Goal: Information Seeking & Learning: Find specific fact

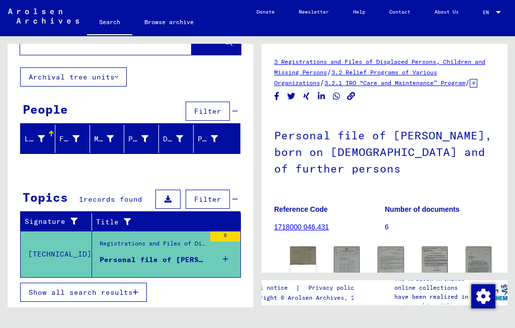
scroll to position [38, 0]
click at [129, 291] on span "Show all search results" at bounding box center [81, 292] width 104 height 9
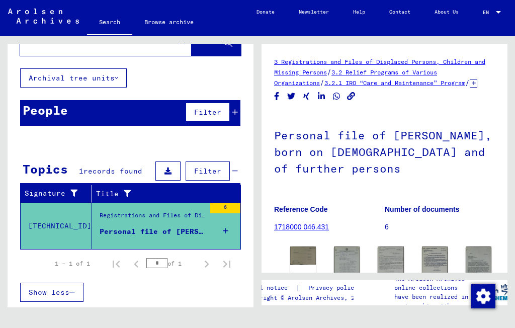
scroll to position [37, 0]
click at [208, 266] on icon "Next page" at bounding box center [207, 264] width 14 height 14
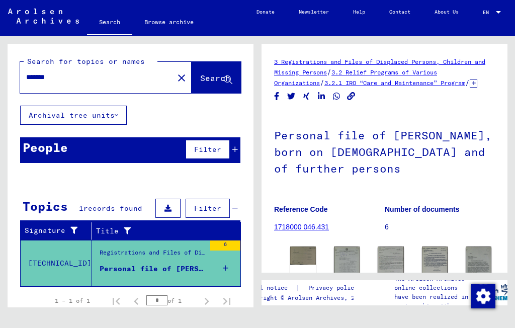
scroll to position [0, 0]
click at [130, 74] on input "*******" at bounding box center [96, 77] width 141 height 11
type input "*"
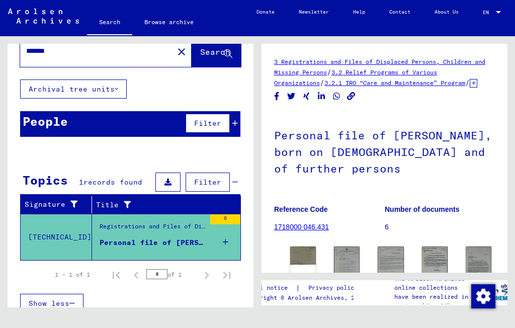
scroll to position [26, 0]
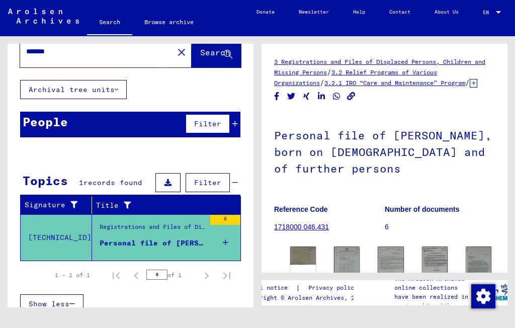
type input "******"
click at [204, 49] on span "Search" at bounding box center [215, 52] width 30 height 10
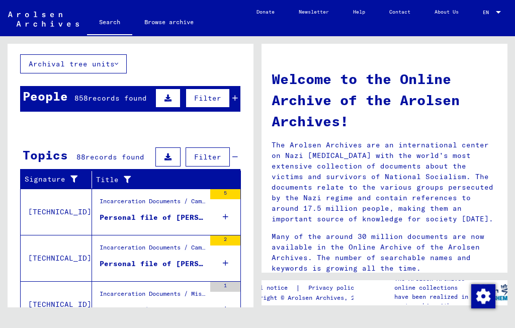
scroll to position [194, 0]
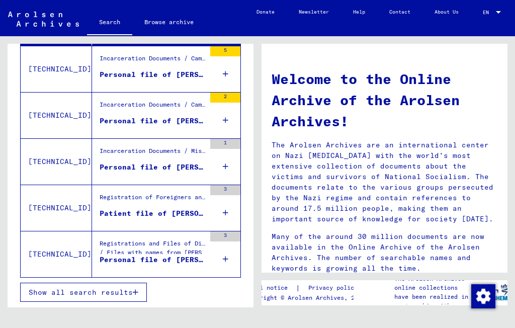
click at [125, 292] on span "Show all search results" at bounding box center [81, 292] width 104 height 9
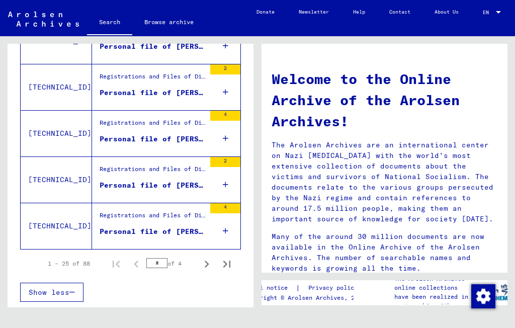
scroll to position [1148, 0]
click at [206, 269] on icon "Next page" at bounding box center [207, 264] width 14 height 14
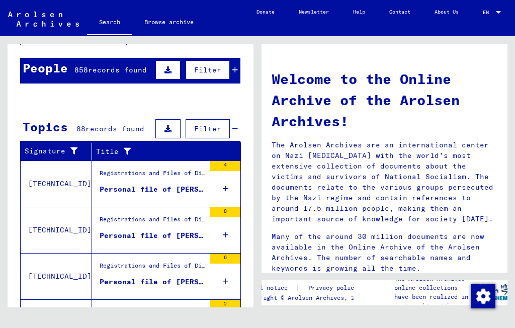
scroll to position [73, 0]
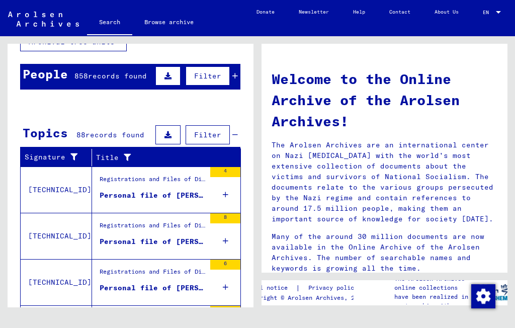
click at [190, 199] on div "Personal file of [PERSON_NAME], born on [DEMOGRAPHIC_DATA], born in [GEOGRAPHIC…" at bounding box center [153, 195] width 106 height 11
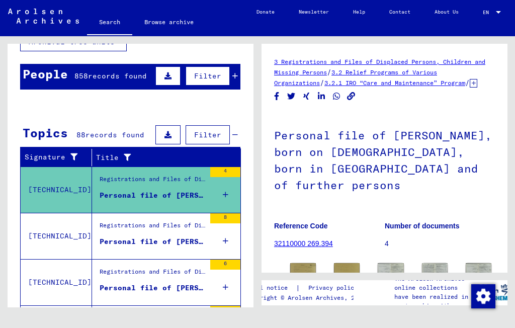
click at [189, 239] on div "Personal file of [PERSON_NAME], born on [DEMOGRAPHIC_DATA], born in [GEOGRAPHIC…" at bounding box center [153, 242] width 106 height 11
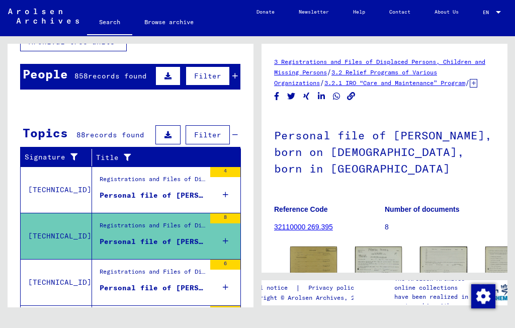
scroll to position [122, 0]
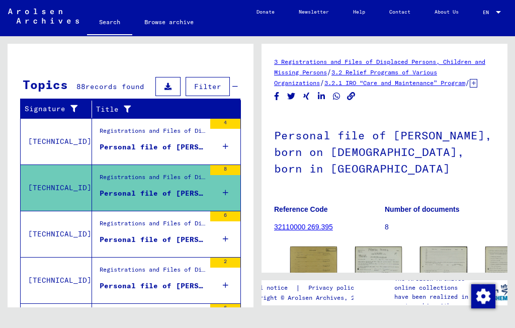
click at [186, 243] on div "Personal file of [PERSON_NAME], born on [DEMOGRAPHIC_DATA], born in [GEOGRAPHIC…" at bounding box center [153, 240] width 106 height 11
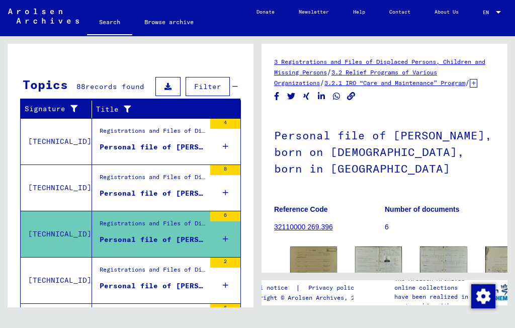
scroll to position [172, 0]
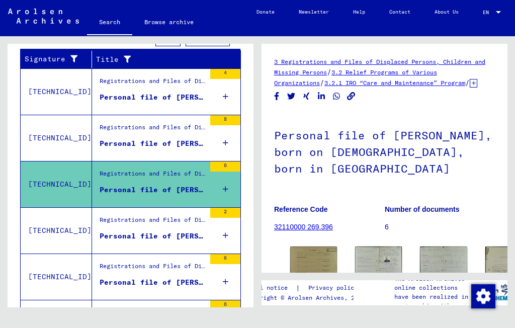
click at [187, 237] on div "Personal file of [PERSON_NAME], born on [DEMOGRAPHIC_DATA]" at bounding box center [153, 236] width 106 height 11
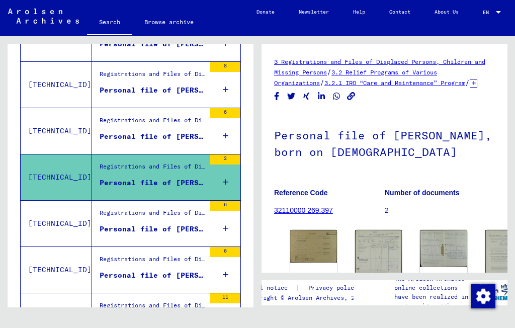
click at [190, 233] on div "Personal file of [PERSON_NAME], born on [DEMOGRAPHIC_DATA], born in [GEOGRAPHIC…" at bounding box center [153, 229] width 106 height 11
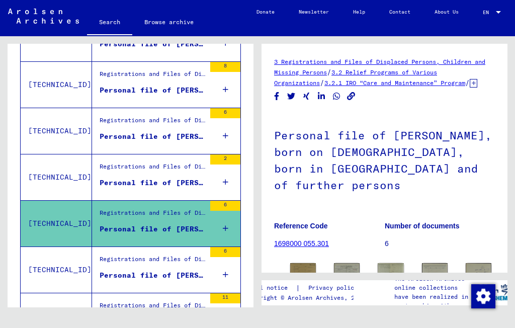
scroll to position [269, 0]
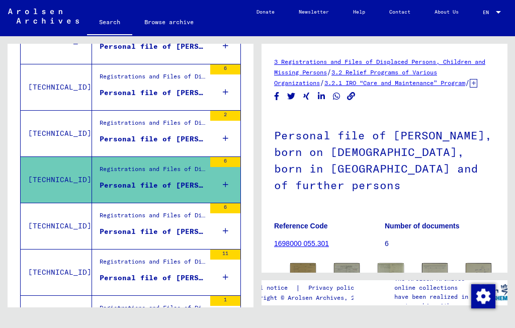
click at [191, 235] on div "Personal file of [PERSON_NAME], born on [DEMOGRAPHIC_DATA] and of further perso…" at bounding box center [153, 231] width 106 height 11
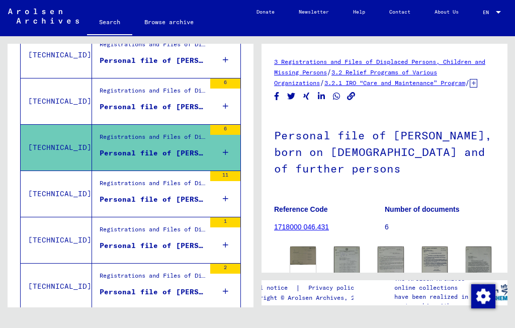
click at [186, 203] on div "Personal file of [PERSON_NAME], born on [DEMOGRAPHIC_DATA]" at bounding box center [153, 199] width 106 height 11
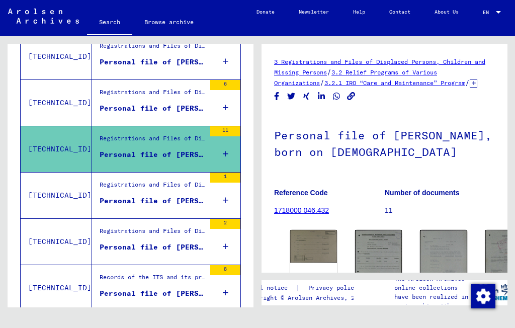
click at [186, 205] on div "Personal file of [PERSON_NAME]" at bounding box center [153, 201] width 106 height 11
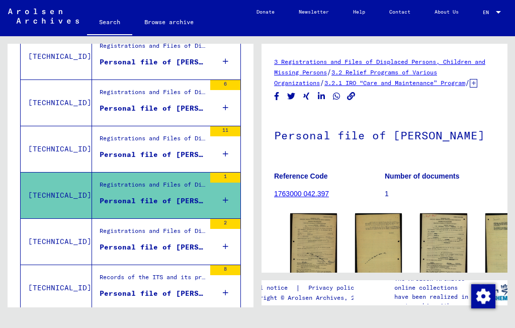
click at [189, 246] on div "Personal file of [PERSON_NAME], born on [DEMOGRAPHIC_DATA], born in [GEOGRAPHIC…" at bounding box center [153, 247] width 106 height 11
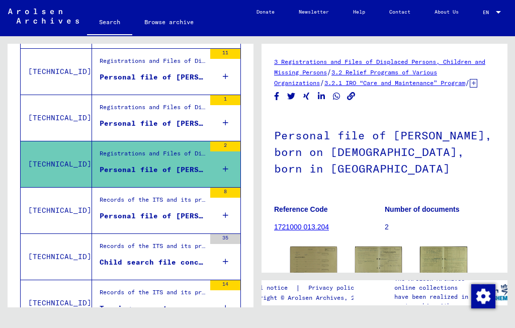
click at [185, 216] on div "Personal file of [PERSON_NAME], born on [DEMOGRAPHIC_DATA]" at bounding box center [153, 216] width 106 height 11
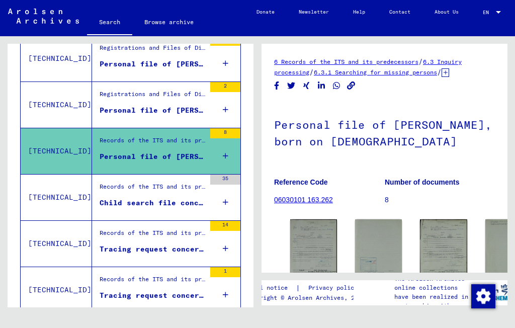
click at [183, 208] on figure "Child search file concerning [PERSON_NAME] [DATE]" at bounding box center [153, 205] width 106 height 15
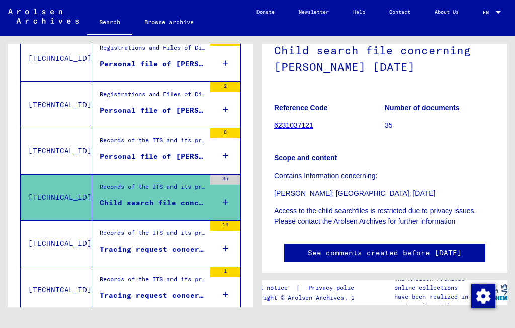
scroll to position [101, 0]
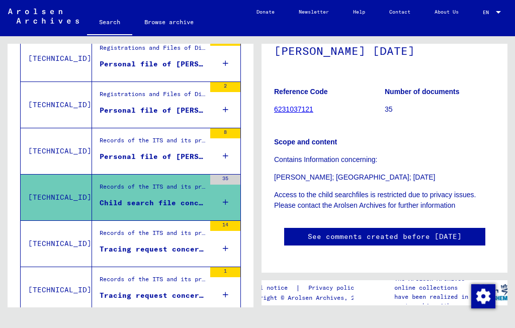
click at [190, 249] on div "Tracing request concerning [PERSON_NAME] [DATE]" at bounding box center [153, 249] width 106 height 11
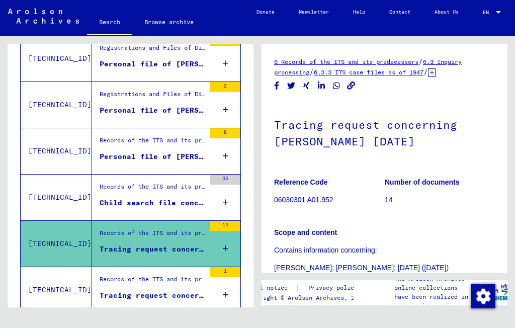
click at [186, 292] on div "Tracing request concerning [PERSON_NAME]" at bounding box center [153, 295] width 106 height 11
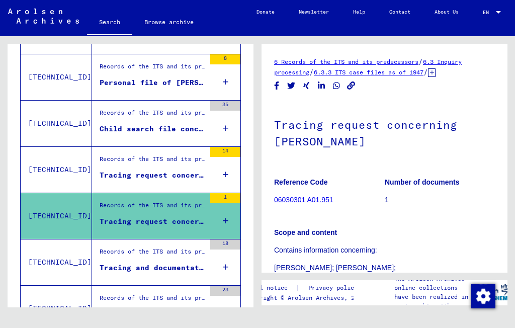
click at [184, 267] on div "Tracing and documentation case no. 1.013.378 for [PERSON_NAME][DEMOGRAPHIC_DATA…" at bounding box center [153, 268] width 106 height 11
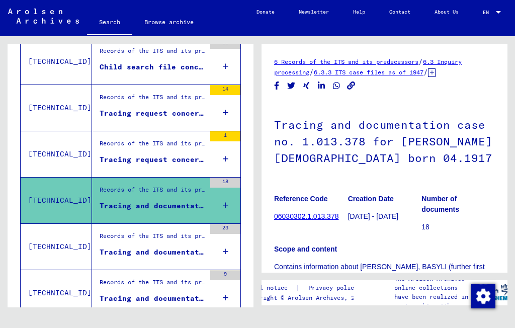
click at [183, 249] on div "Tracing and documentation case no. 1.063.250 for [PERSON_NAME] born [DEMOGRAPHI…" at bounding box center [153, 252] width 106 height 11
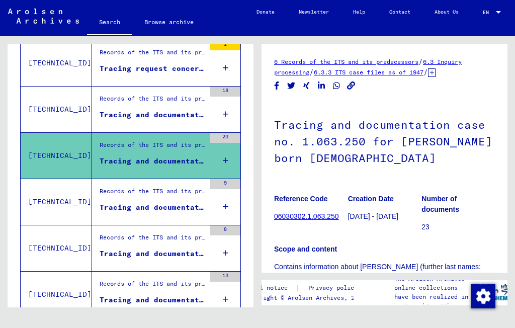
click at [186, 210] on div "Tracing and documentation case no. 1.101.236 for [PERSON_NAME] born [DEMOGRAPHI…" at bounding box center [153, 207] width 106 height 11
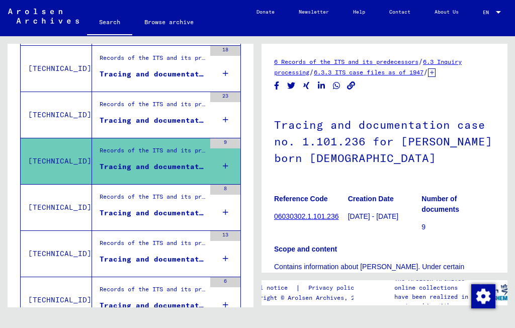
click at [187, 216] on div "Tracing and documentation case no. 1.132.420 for [PERSON_NAME] born [DEMOGRAPHI…" at bounding box center [153, 213] width 106 height 11
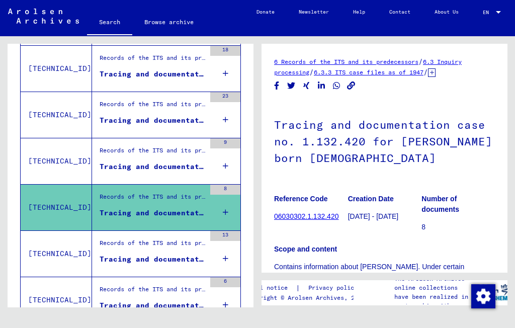
click at [177, 261] on div "Tracing and documentation case no. 1.145.295 for [PERSON_NAME] born [DEMOGRAPHI…" at bounding box center [153, 259] width 106 height 11
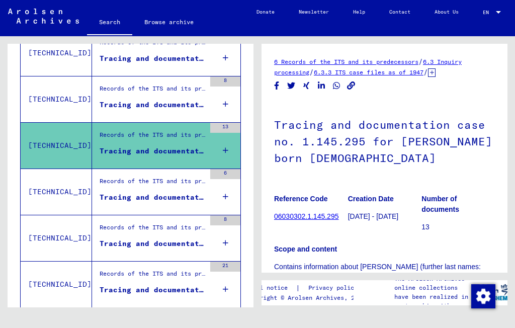
click at [185, 197] on div "Tracing and documentation case no. 1.183.364 for [PERSON_NAME] born [DEMOGRAPHI…" at bounding box center [153, 197] width 106 height 11
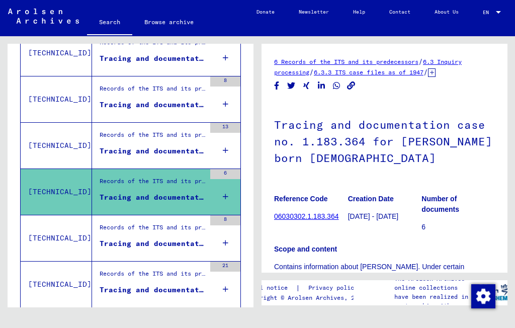
click at [181, 246] on div "Tracing and documentation case no. 1.210.494 for [PERSON_NAME] born [DEMOGRAPHI…" at bounding box center [153, 244] width 106 height 11
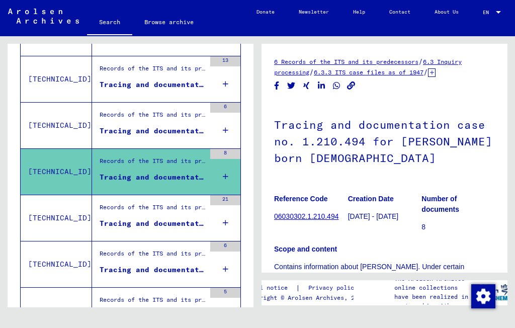
click at [179, 225] on div "Tracing and documentation case no. 1.238.527 for [PERSON_NAME] born [DEMOGRAPHI…" at bounding box center [153, 223] width 106 height 11
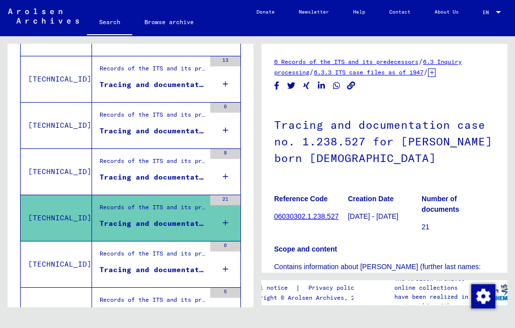
scroll to position [984, 0]
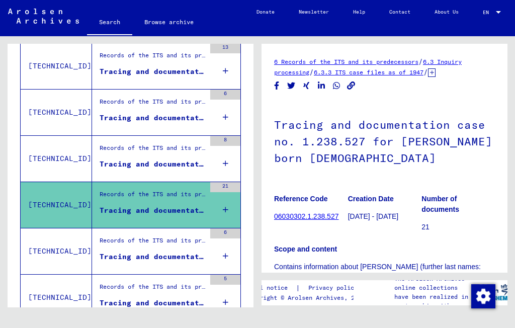
click at [173, 256] on div "Tracing and documentation case no. 1.241.992 for [PERSON_NAME]" at bounding box center [153, 257] width 106 height 11
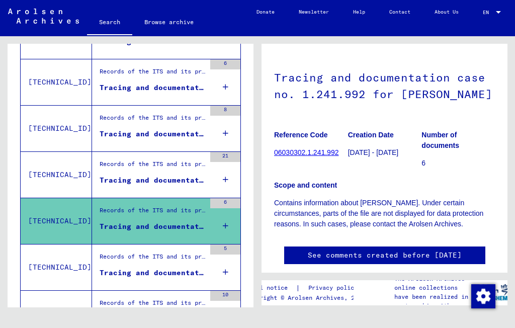
click at [174, 273] on div "Tracing and documentation case no. 1.245.347 for [PERSON_NAME] born [DEMOGRAPHI…" at bounding box center [153, 273] width 106 height 11
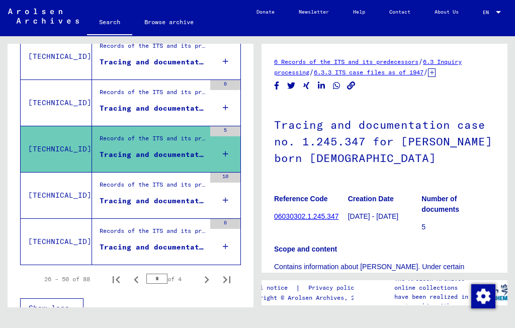
scroll to position [1143, 0]
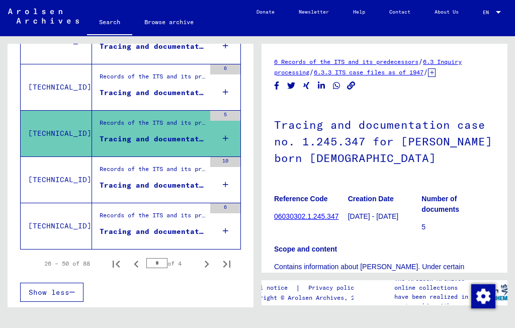
click at [190, 184] on div "Tracing and documentation case no. 1.276.728 for [PERSON_NAME] born [DEMOGRAPHI…" at bounding box center [153, 185] width 106 height 11
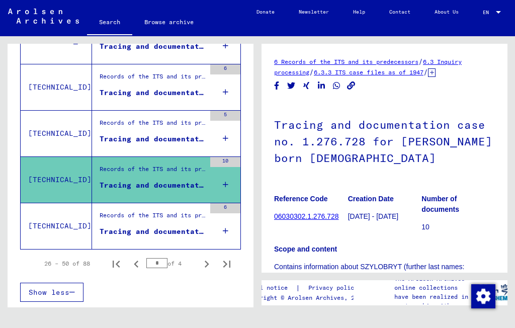
click at [173, 234] on div "Tracing and documentation case no. 1.313.598 for [PERSON_NAME] born [DEMOGRAPHI…" at bounding box center [153, 231] width 106 height 11
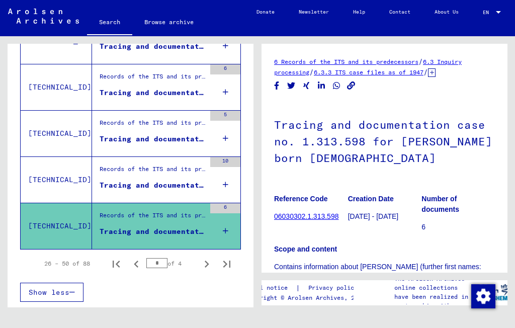
click at [207, 259] on icon "Next page" at bounding box center [207, 264] width 14 height 14
type input "*"
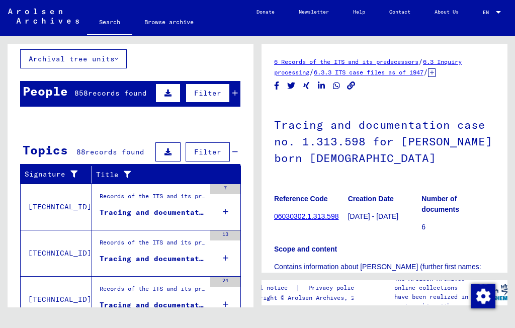
click at [182, 216] on div "Tracing and documentation case no. 1.368.983 for [PERSON_NAME] born [DEMOGRAPHI…" at bounding box center [153, 212] width 106 height 11
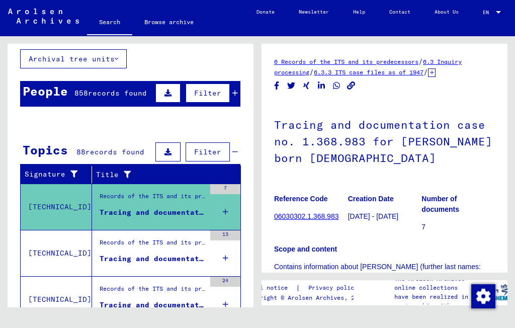
click at [187, 281] on div "Show all search results" at bounding box center [130, 276] width 220 height 29
click at [180, 257] on div "Tracing and documentation case no. 1.368.984 for [PERSON_NAME] born [DEMOGRAPHI…" at bounding box center [153, 259] width 106 height 11
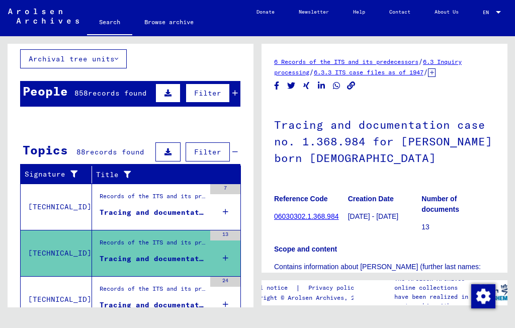
scroll to position [114, 0]
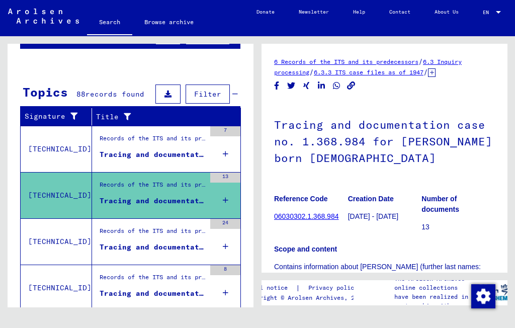
click at [186, 250] on div "Tracing and documentation case no. 1.542.907 for [PERSON_NAME] born [DEMOGRAPHI…" at bounding box center [153, 247] width 106 height 11
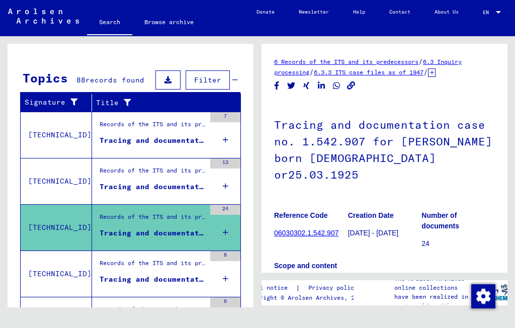
click at [181, 280] on div "Tracing and documentation case no. 1.624.094 for [PERSON_NAME] born [DEMOGRAPHI…" at bounding box center [153, 279] width 106 height 11
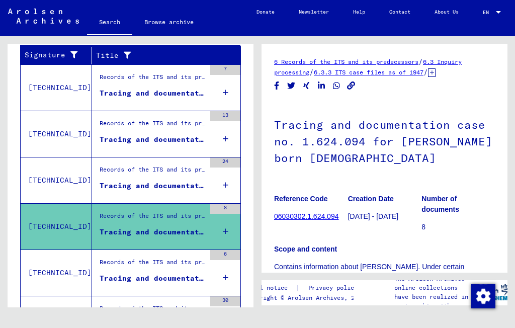
click at [174, 277] on div "Tracing and documentation case no. 1.749.735 for [PERSON_NAME] born [DEMOGRAPHI…" at bounding box center [153, 278] width 106 height 11
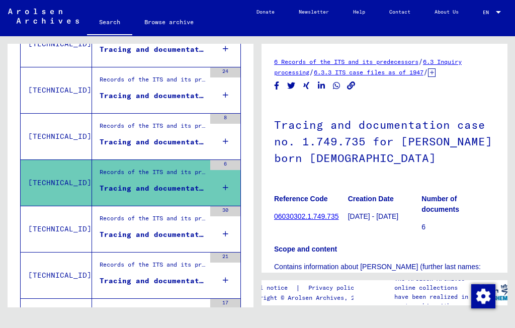
scroll to position [273, 0]
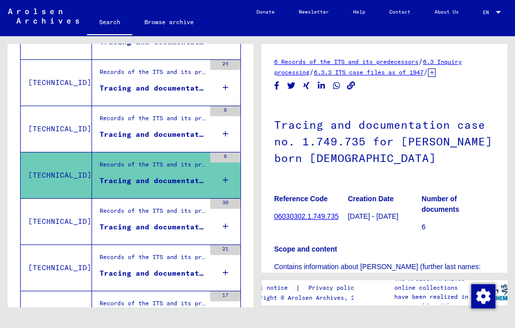
click at [177, 232] on figure "Tracing and documentation case no. 121.511 for [PERSON_NAME] born [DEMOGRAPHIC_…" at bounding box center [153, 229] width 106 height 15
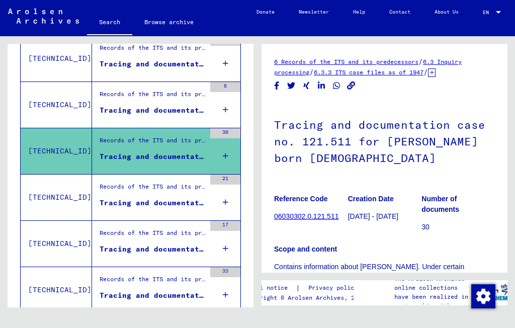
scroll to position [354, 0]
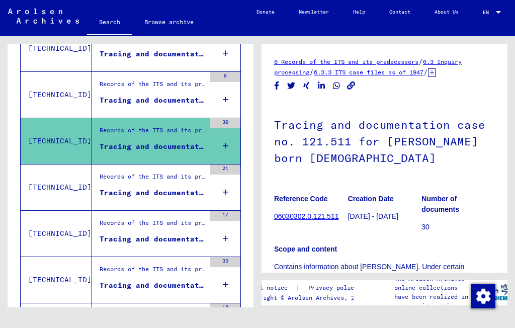
click at [182, 191] on div "Tracing and documentation case no. 142.427 for [PERSON_NAME], [DEMOGRAPHIC_DATA…" at bounding box center [153, 193] width 106 height 11
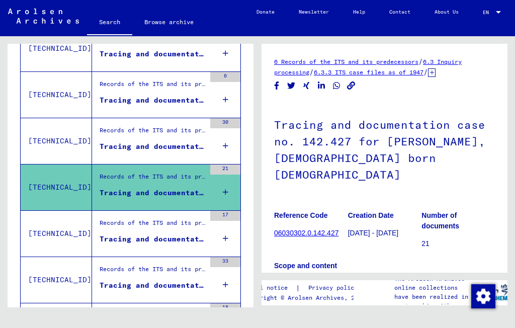
click at [175, 231] on div "Records of the ITS and its predecessors / Inquiry processing / ITS case files a…" at bounding box center [153, 225] width 106 height 14
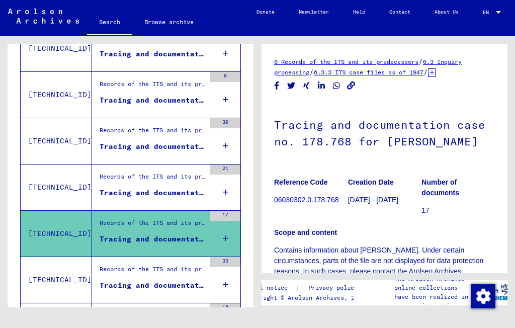
scroll to position [407, 0]
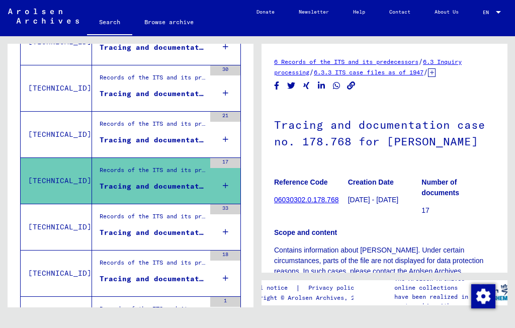
click at [182, 237] on div "Tracing and documentation case no. 178.769 for [PERSON_NAME] born [DEMOGRAPHIC_…" at bounding box center [153, 232] width 106 height 11
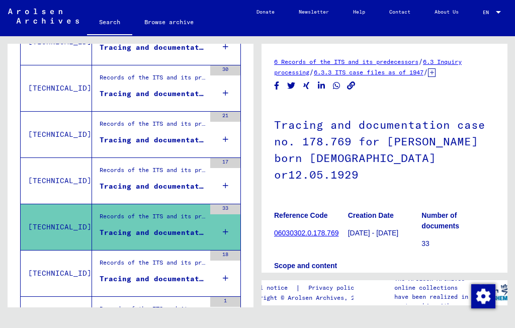
scroll to position [453, 0]
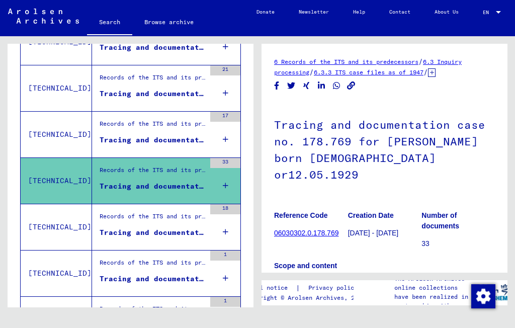
click at [188, 233] on div "Tracing and documentation case no. 184.909 for [PERSON_NAME] born [DEMOGRAPHIC_…" at bounding box center [153, 232] width 106 height 11
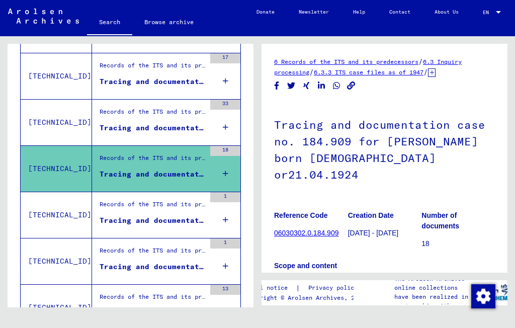
scroll to position [512, 0]
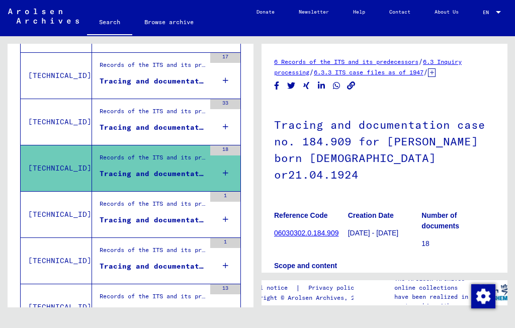
click at [177, 222] on div "Tracing and documentation case no. 2.119.134 for [PERSON_NAME] born [DEMOGRAPHI…" at bounding box center [153, 220] width 106 height 11
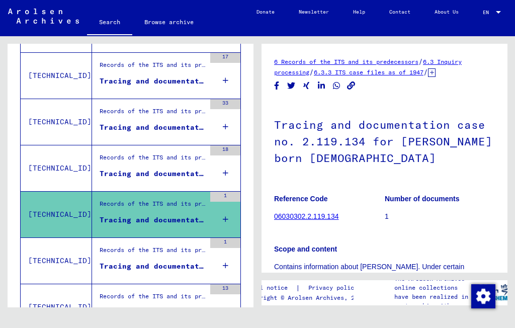
scroll to position [527, 0]
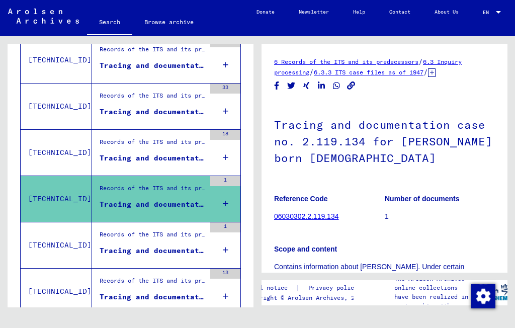
click at [181, 253] on div "Tracing and documentation case no. 2.172.155 for [PERSON_NAME] born [DEMOGRAPHI…" at bounding box center [153, 251] width 106 height 11
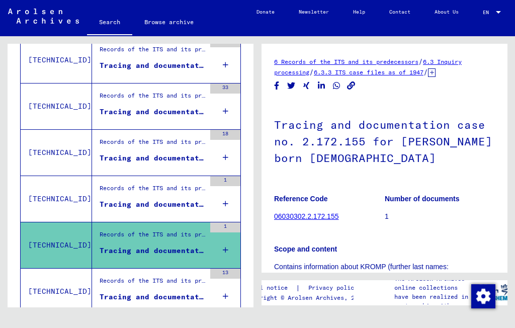
scroll to position [560, 0]
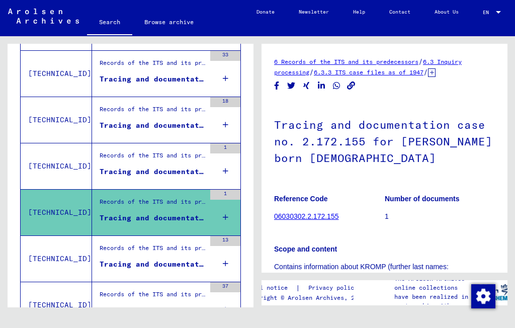
click at [168, 264] on div "Tracing and documentation case no. 209.302 for PRICYK, [PERSON_NAME] born [DEMO…" at bounding box center [153, 264] width 106 height 11
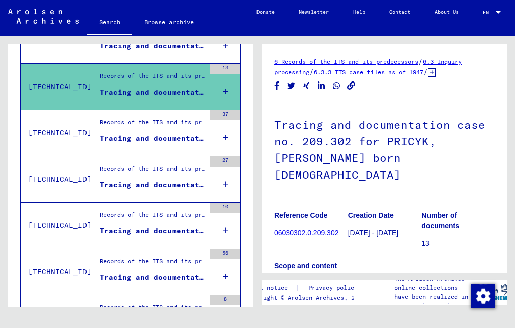
scroll to position [733, 0]
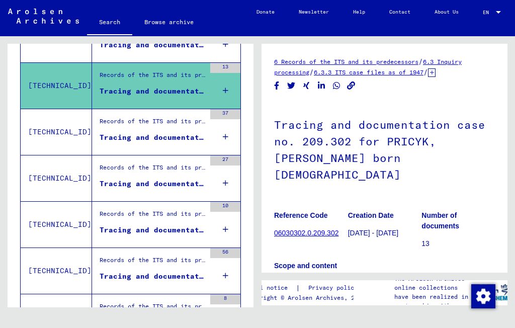
click at [188, 135] on div "Tracing and documentation case no. 29.639 for [PERSON_NAME] born [DEMOGRAPHIC_D…" at bounding box center [153, 137] width 106 height 11
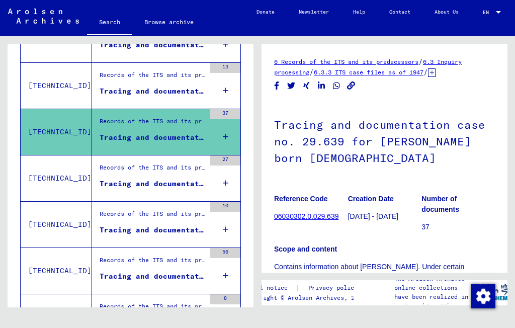
click at [192, 179] on div "Tracing and documentation case no. 29.640 for [PERSON_NAME] born [DEMOGRAPHIC_D…" at bounding box center [153, 184] width 106 height 11
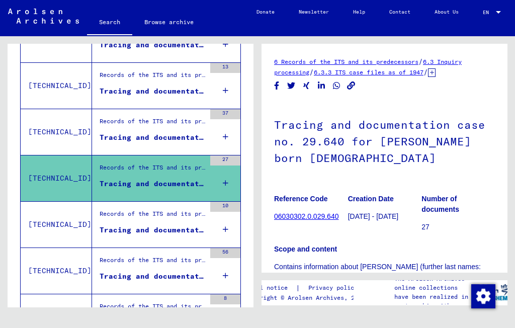
click at [189, 231] on div "Tracing and documentation case no. 365.349 for [PERSON_NAME] born [DEMOGRAPHIC_…" at bounding box center [153, 230] width 106 height 11
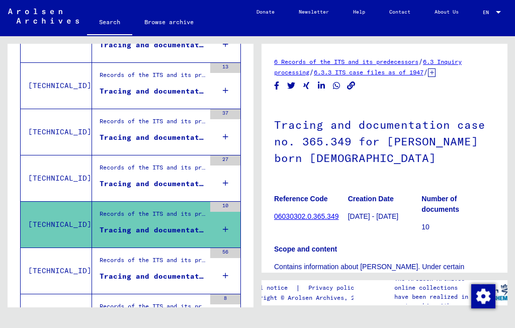
click at [182, 267] on div "Records of the ITS and its predecessors / Inquiry processing / ITS case files a…" at bounding box center [153, 263] width 106 height 14
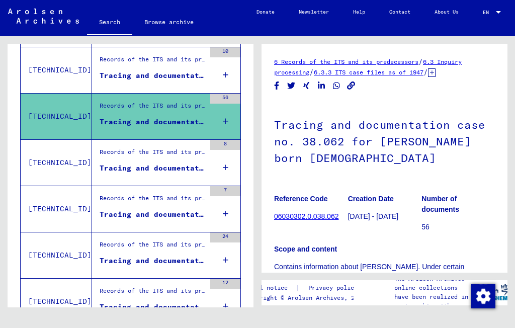
scroll to position [891, 0]
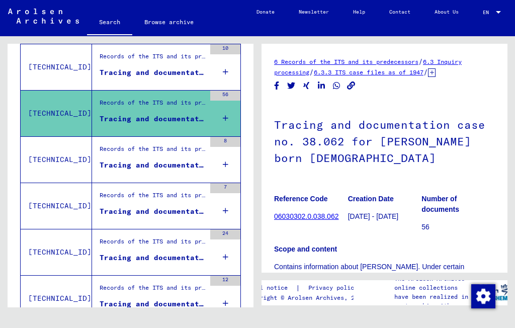
click at [187, 165] on div "Tracing and documentation case no. 404.584 for [PERSON_NAME] born [DEMOGRAPHIC_…" at bounding box center [153, 165] width 106 height 11
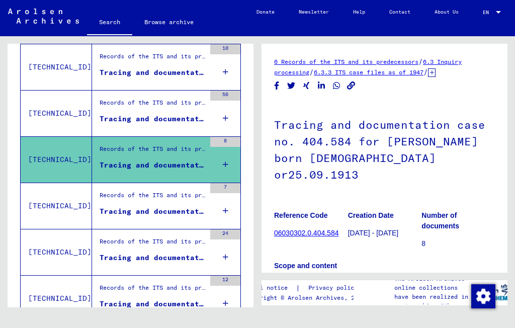
click at [181, 211] on div "Tracing and documentation case no. 404.585 for [PERSON_NAME] born [DEMOGRAPHIC_…" at bounding box center [153, 211] width 106 height 11
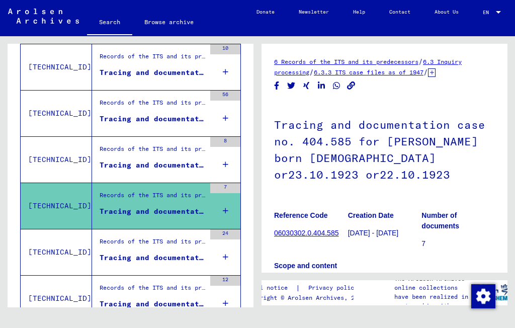
click at [171, 254] on div "Tracing and documentation case no. 411.667 for [PERSON_NAME] born [DEMOGRAPHIC_…" at bounding box center [153, 258] width 106 height 11
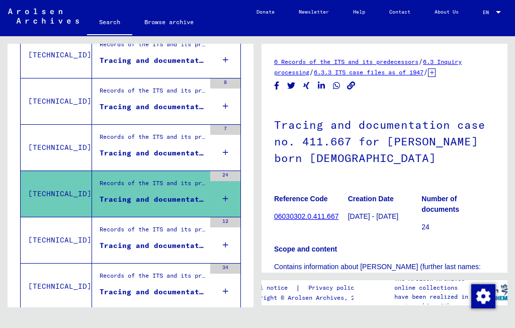
scroll to position [955, 0]
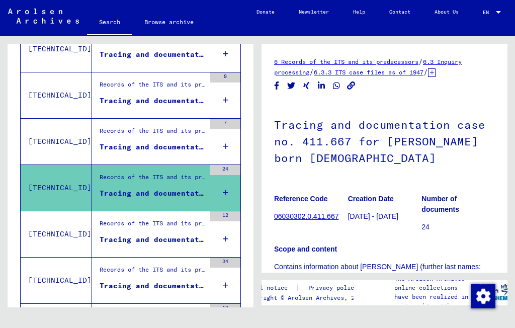
click at [172, 239] on div "Tracing and documentation case no. 477.646 for [PERSON_NAME] born [DEMOGRAPHIC_…" at bounding box center [153, 240] width 106 height 11
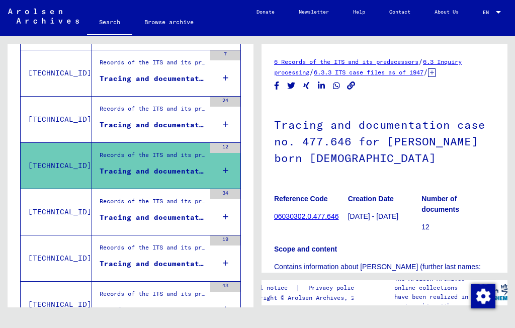
scroll to position [1031, 0]
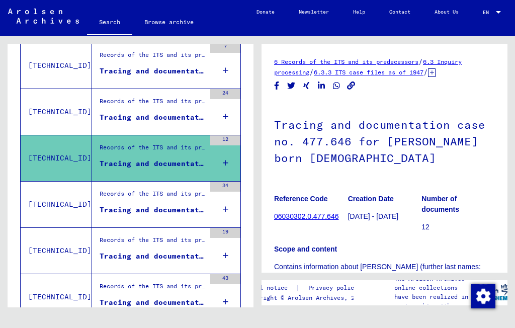
click at [183, 207] on div "Tracing and documentation case no. 49.523 for [PERSON_NAME] born [DEMOGRAPHIC_D…" at bounding box center [153, 210] width 106 height 11
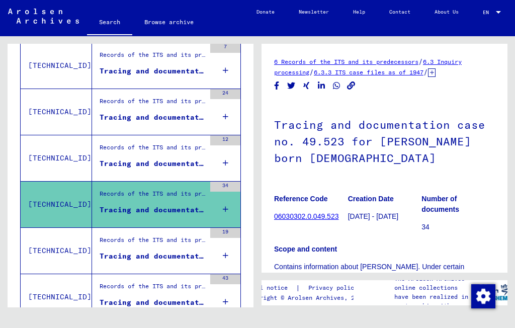
click at [179, 258] on div "Tracing and documentation case no. 524.539 for [PERSON_NAME] born [DEMOGRAPHIC_…" at bounding box center [153, 256] width 106 height 11
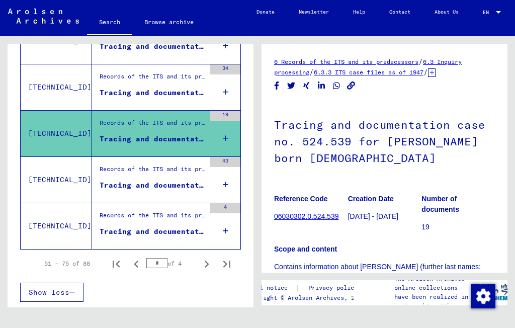
scroll to position [1148, 0]
click at [189, 184] on div "Tracing and documentation case no. 536.799 for [PERSON_NAME] born [DEMOGRAPHIC_…" at bounding box center [153, 185] width 106 height 11
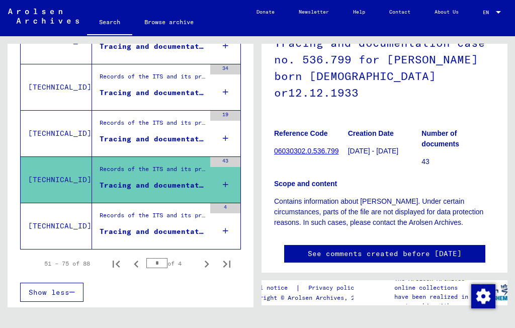
scroll to position [35, 0]
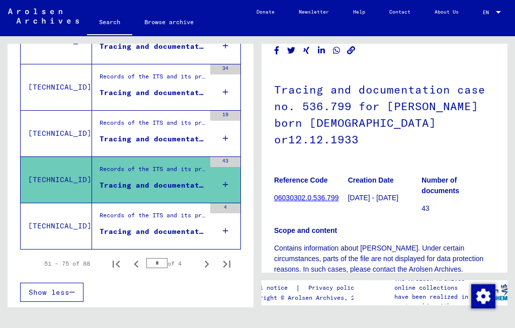
click at [326, 194] on link "06030302.0.536.799" at bounding box center [306, 198] width 64 height 8
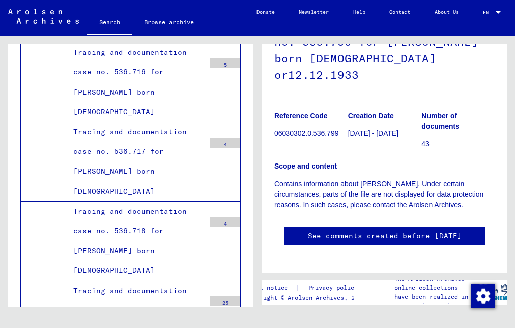
scroll to position [132, 0]
